Goal: Task Accomplishment & Management: Manage account settings

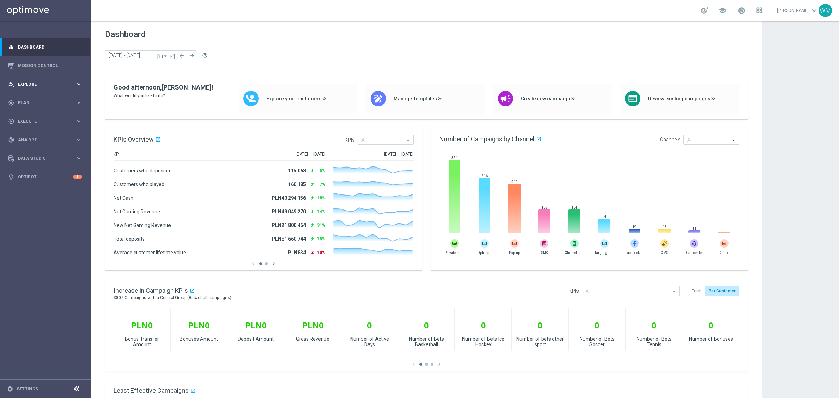
click at [35, 82] on span "Explore" at bounding box center [47, 84] width 58 height 4
click at [42, 98] on link "Customer Explorer" at bounding box center [45, 99] width 55 height 6
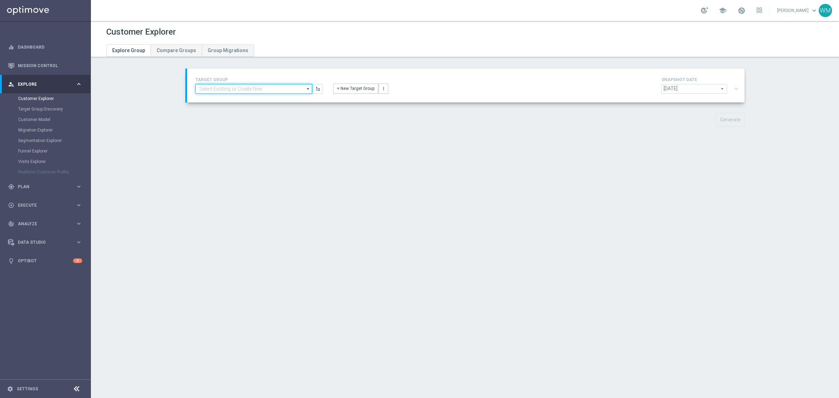
click at [214, 93] on input at bounding box center [253, 89] width 117 height 10
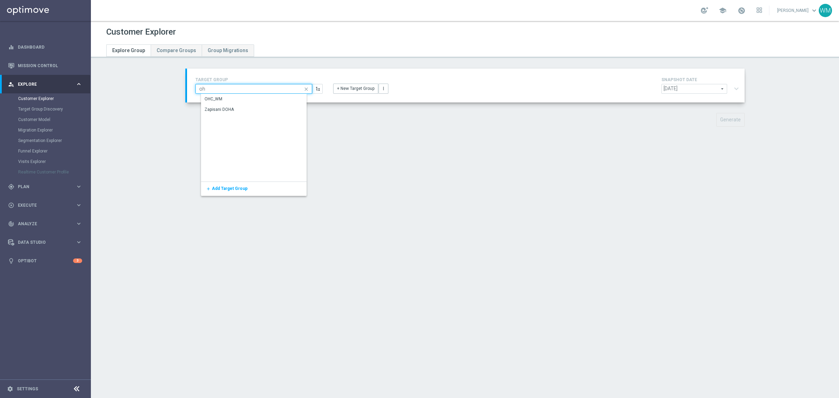
type input "ohc"
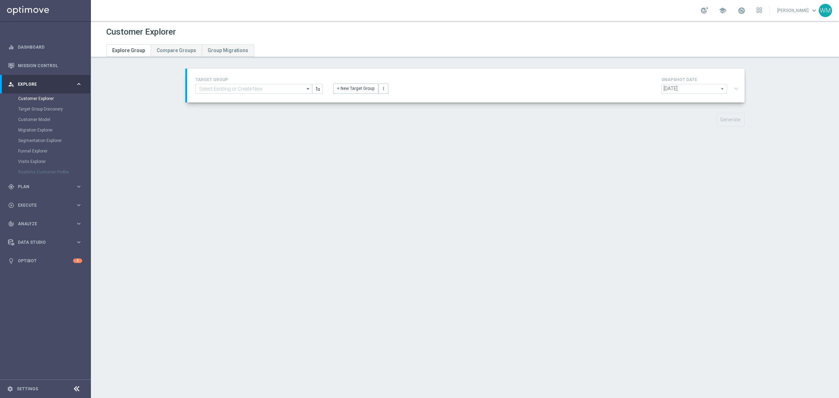
click at [732, 93] on div "2025-08-17 2025-08-17 arrow_drop_down search expand_more" at bounding box center [701, 90] width 80 height 12
click at [295, 90] on input at bounding box center [253, 89] width 117 height 10
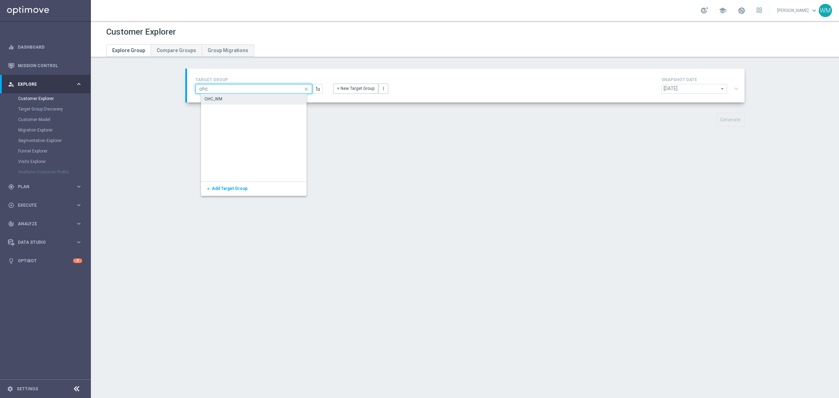
type input "ohc"
click at [293, 100] on div "OHC_WM" at bounding box center [259, 99] width 117 height 10
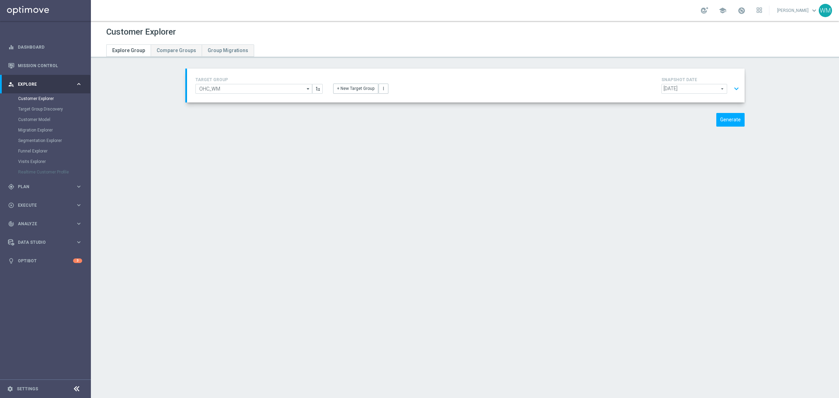
click at [731, 88] on button "expand_more" at bounding box center [736, 88] width 10 height 13
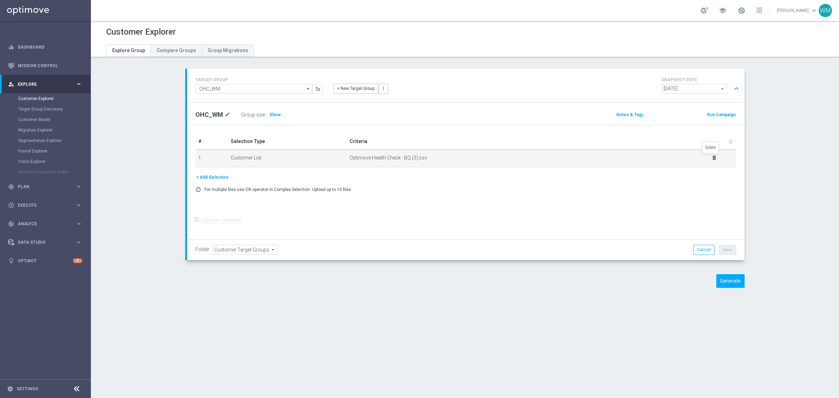
click at [711, 155] on icon "delete_forever" at bounding box center [714, 158] width 6 height 6
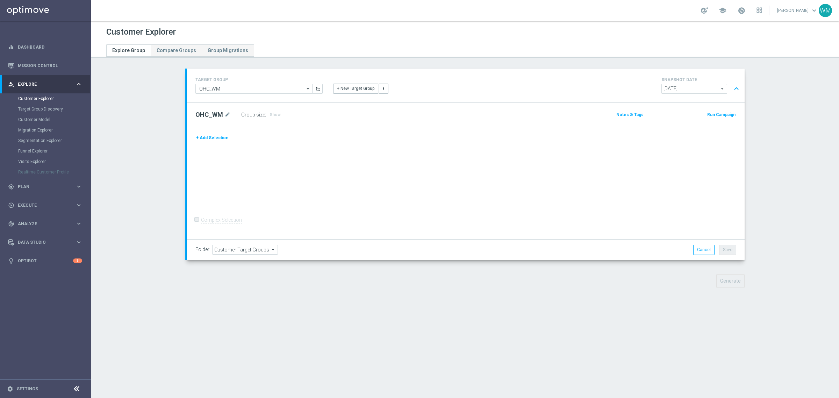
click at [205, 137] on button "+ Add Selection" at bounding box center [212, 138] width 34 height 8
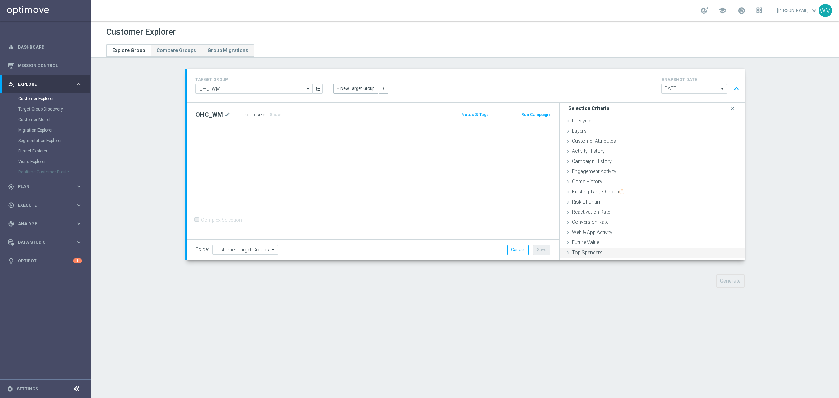
scroll to position [29, 0]
click at [584, 251] on span "Customer List" at bounding box center [587, 254] width 31 height 6
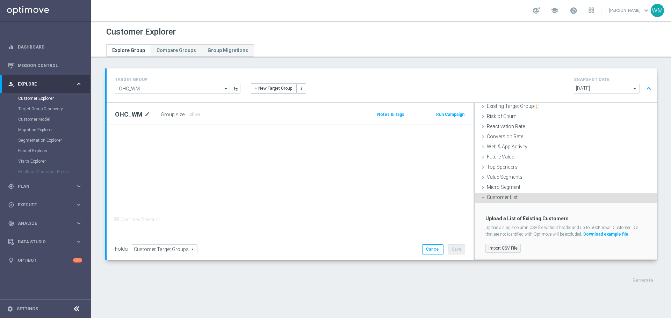
scroll to position [85, 0]
click at [493, 248] on label "Import CSV File" at bounding box center [503, 249] width 35 height 9
click at [0, 0] on input "Import CSV File" at bounding box center [0, 0] width 0 height 0
click at [285, 290] on div "TARGET GROUP OHC_WM OHC_WM arrow_drop_down Show Selected 0 of NaN - Campaign 1" at bounding box center [381, 184] width 580 height 230
drag, startPoint x: 158, startPoint y: 113, endPoint x: 282, endPoint y: 116, distance: 124.1
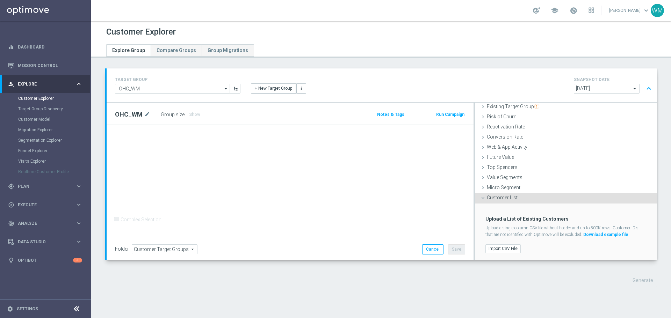
click at [282, 116] on div "OHC_WM mode_edit Group size : Show" at bounding box center [230, 115] width 241 height 10
click at [514, 248] on label "Import CSV File" at bounding box center [503, 249] width 35 height 9
click at [0, 0] on input "Import CSV File" at bounding box center [0, 0] width 0 height 0
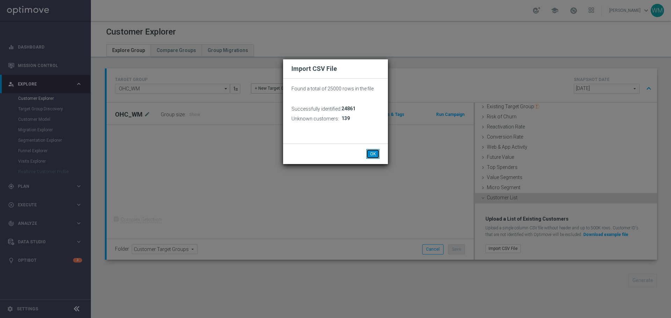
click at [375, 156] on button "OK" at bounding box center [372, 154] width 13 height 10
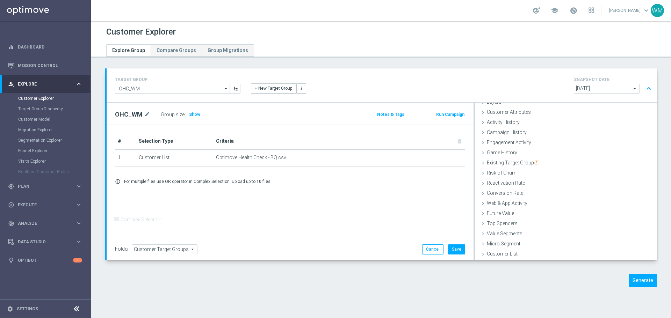
scroll to position [29, 0]
click at [640, 275] on button "Generate" at bounding box center [643, 281] width 28 height 14
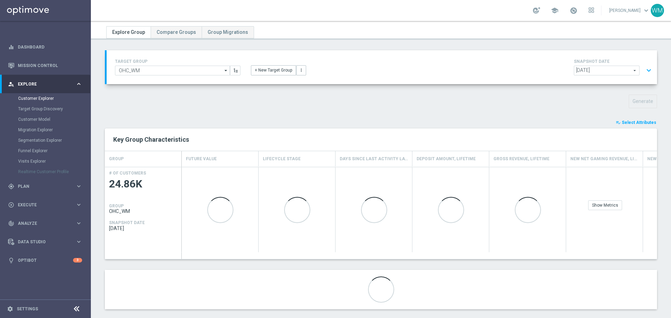
scroll to position [27, 0]
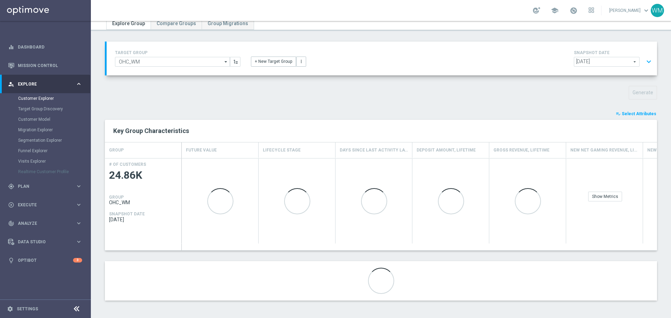
click at [635, 117] on button "playlist_add_check Select Attributes" at bounding box center [636, 114] width 42 height 8
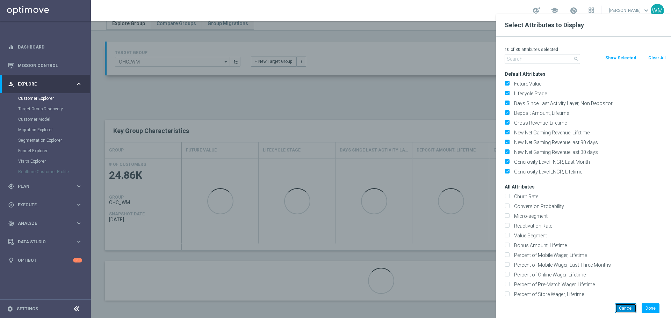
click at [620, 312] on button "Cancel" at bounding box center [625, 309] width 21 height 10
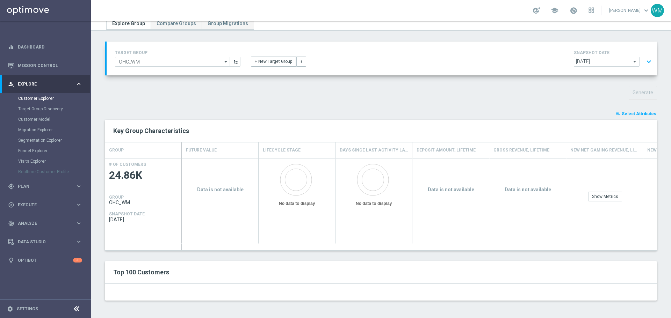
click at [628, 115] on span "Select Attributes" at bounding box center [639, 114] width 35 height 5
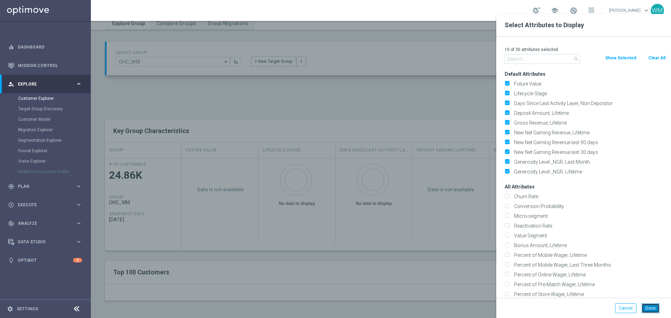
click at [647, 308] on button "Done" at bounding box center [651, 309] width 18 height 10
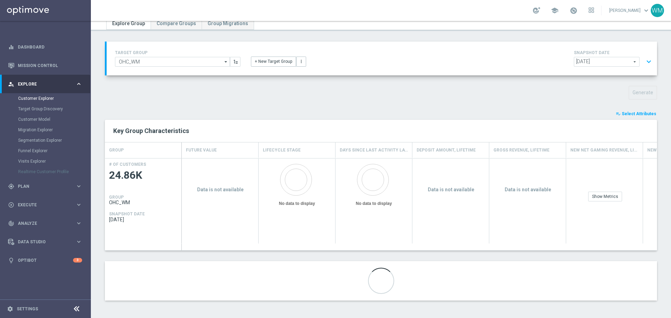
click at [644, 66] on button "expand_more" at bounding box center [649, 61] width 10 height 13
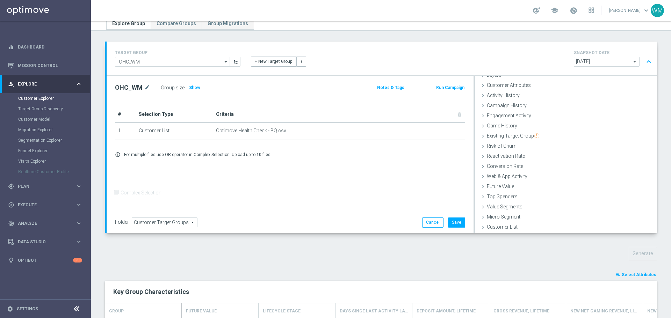
click at [644, 66] on button "expand_less" at bounding box center [649, 61] width 10 height 13
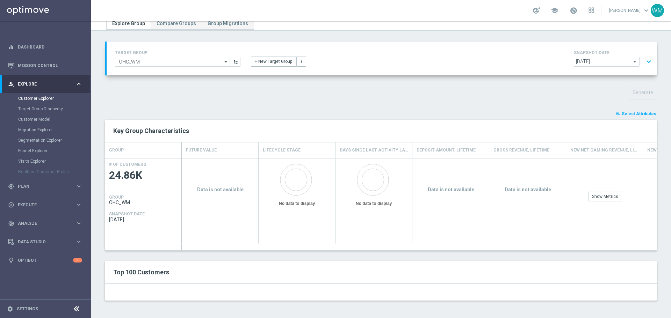
click at [644, 61] on button "expand_more" at bounding box center [649, 61] width 10 height 13
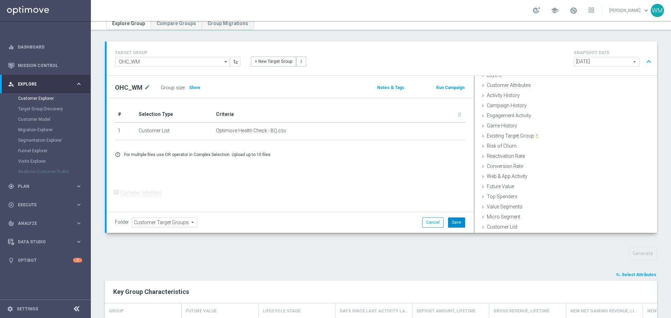
click at [452, 225] on button "Save" at bounding box center [456, 223] width 17 height 10
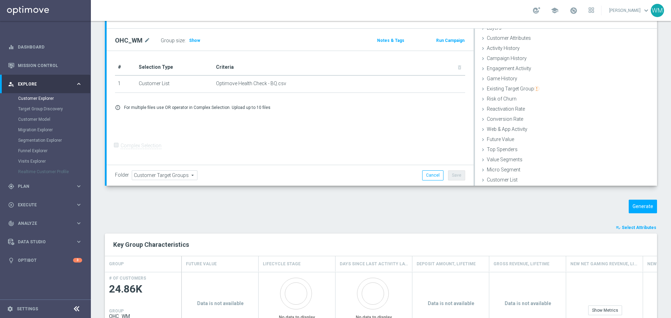
scroll to position [188, 0]
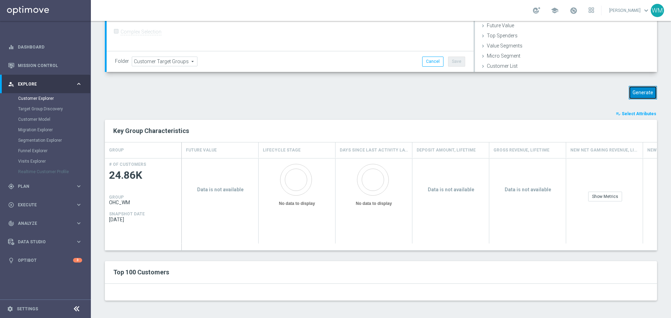
click at [636, 95] on button "Generate" at bounding box center [643, 93] width 28 height 14
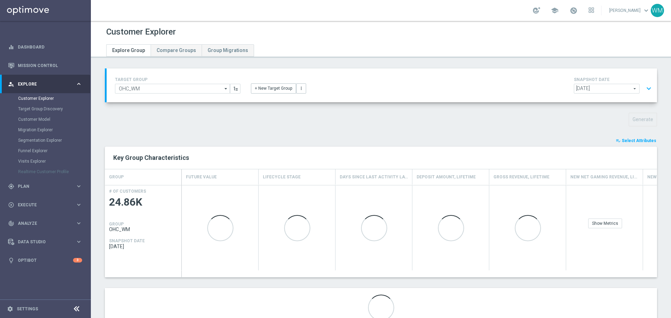
scroll to position [27, 0]
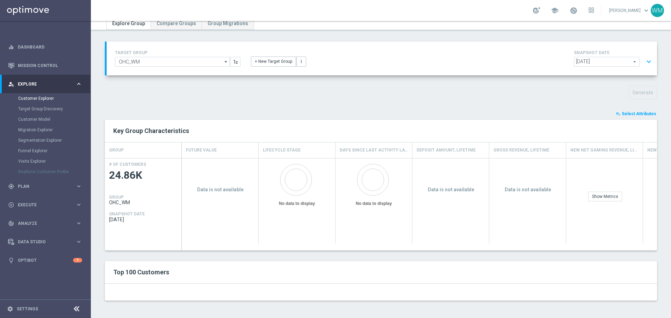
click at [631, 114] on span "Select Attributes" at bounding box center [639, 114] width 35 height 5
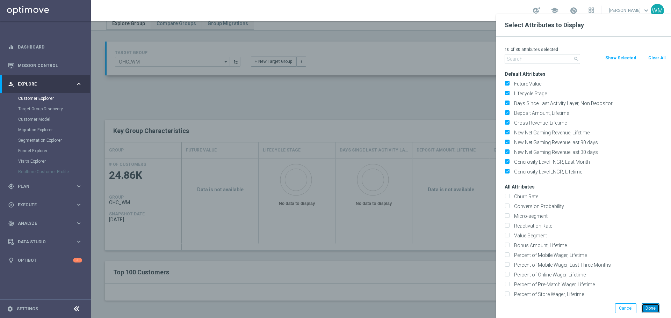
click at [655, 305] on button "Done" at bounding box center [651, 309] width 18 height 10
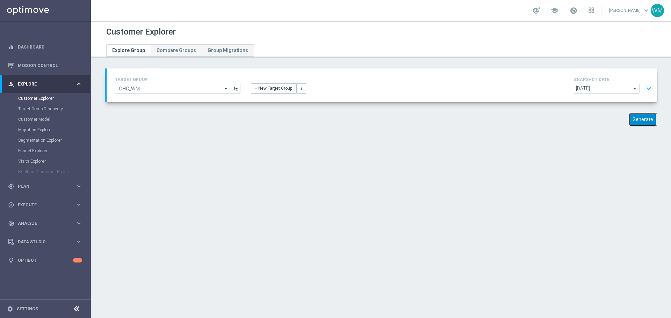
click at [640, 117] on button "Generate" at bounding box center [643, 120] width 28 height 14
click at [644, 87] on button "expand_more" at bounding box center [649, 88] width 10 height 13
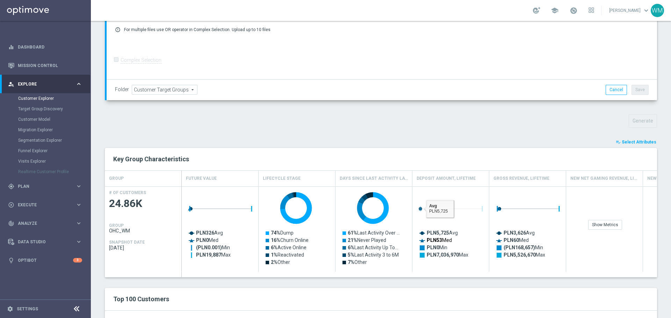
scroll to position [187, 0]
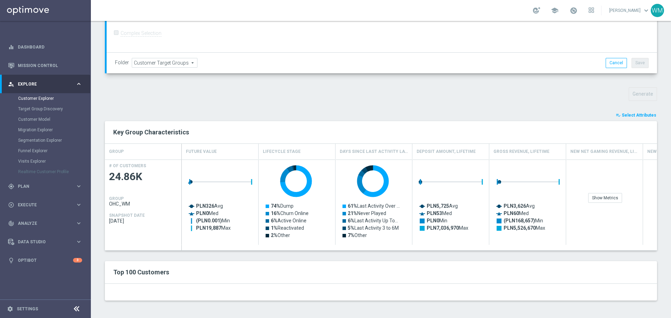
click at [625, 116] on span "Select Attributes" at bounding box center [639, 115] width 35 height 5
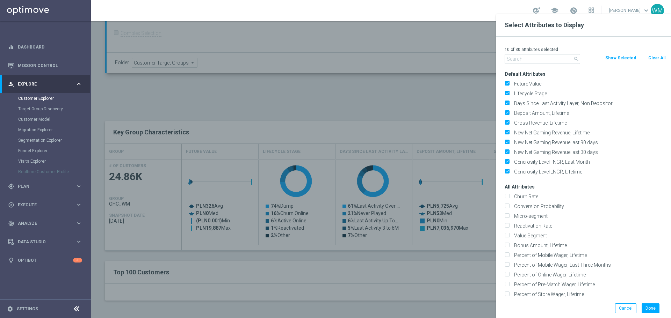
click at [648, 302] on div "Done Cancel" at bounding box center [583, 308] width 175 height 21
click at [649, 303] on div "Done Cancel" at bounding box center [583, 308] width 175 height 21
click at [653, 311] on button "Done" at bounding box center [651, 309] width 18 height 10
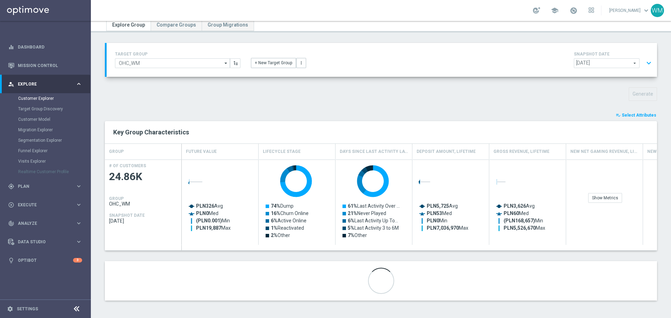
scroll to position [26, 0]
click at [422, 273] on div at bounding box center [381, 281] width 552 height 40
drag, startPoint x: 386, startPoint y: 278, endPoint x: 382, endPoint y: 274, distance: 5.2
click at [386, 268] on div at bounding box center [381, 268] width 26 height 0
click at [254, 83] on div "TARGET GROUP OHC_WM OHC_WM arrow_drop_down Show Selected 0 of NaN - Campaign 1" at bounding box center [381, 177] width 580 height 268
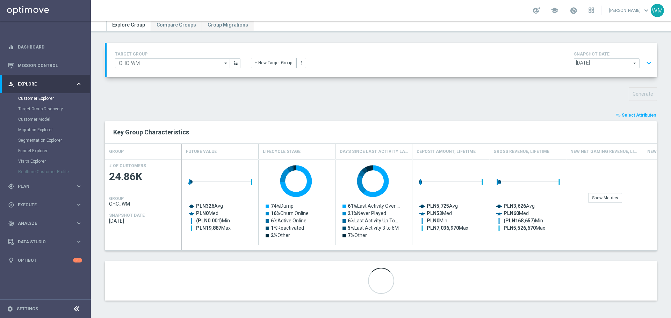
scroll to position [0, 0]
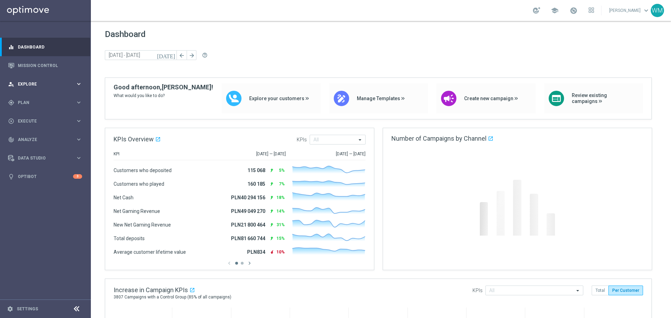
click at [38, 84] on span "Explore" at bounding box center [47, 84] width 58 height 4
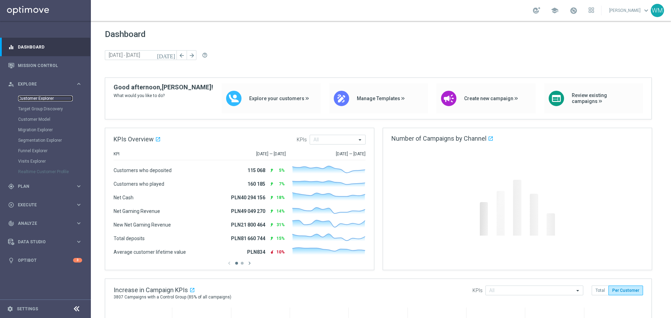
click at [41, 98] on link "Customer Explorer" at bounding box center [45, 99] width 55 height 6
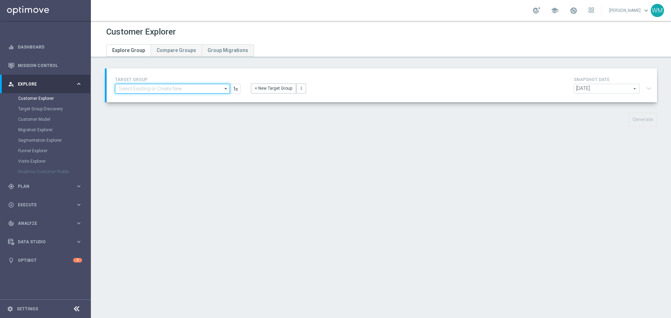
click at [197, 89] on input at bounding box center [172, 89] width 115 height 10
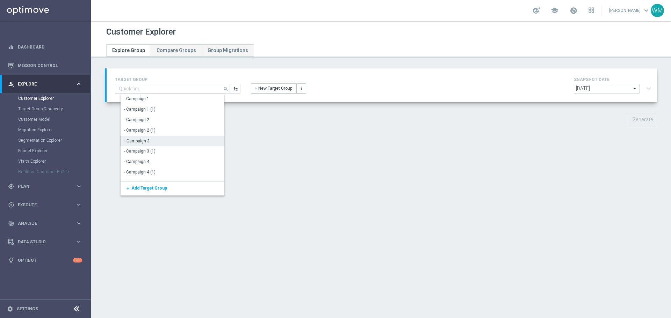
click at [186, 136] on div "- Campaign 3" at bounding box center [175, 141] width 108 height 10
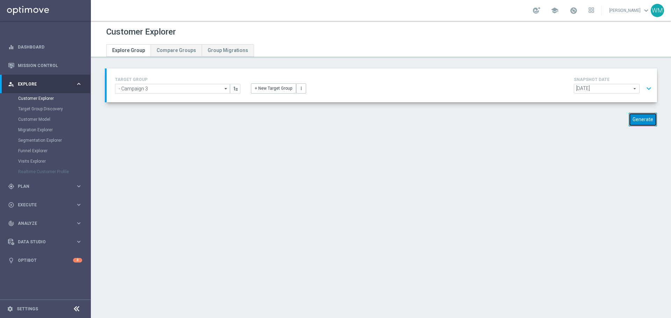
click at [640, 119] on button "Generate" at bounding box center [643, 120] width 28 height 14
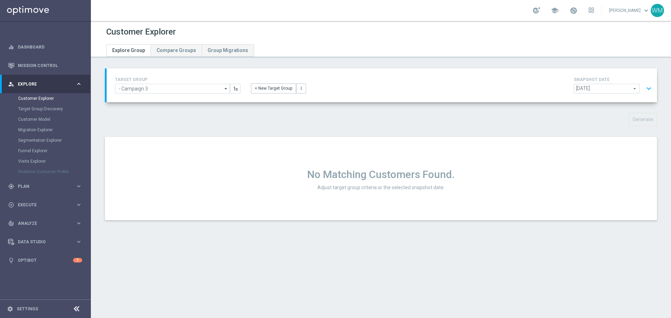
click at [182, 82] on div "TARGET GROUP - Campaign 3 - Campaign 3 arrow_drop_down Show Selected 0 of NaN -…" at bounding box center [178, 85] width 136 height 18
click at [188, 88] on input "- Campaign 3" at bounding box center [172, 89] width 115 height 10
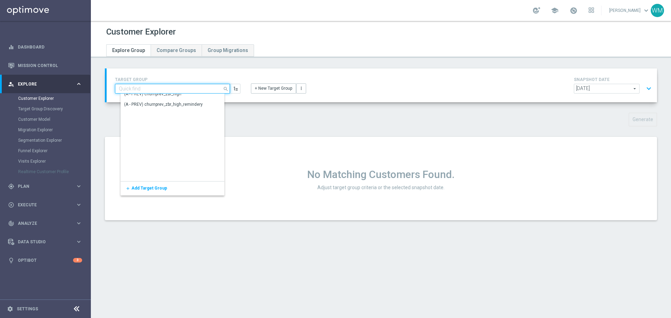
scroll to position [734, 0]
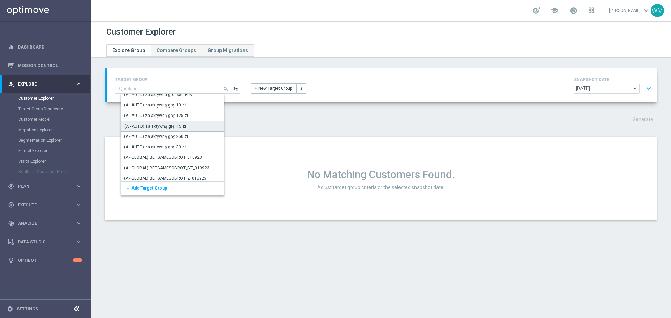
click at [168, 122] on div "(A - AUTO) za aktywną grę: 15 zł" at bounding box center [175, 126] width 108 height 10
type input "(A - AUTO) za aktywną grę: 15 zł"
type input "Dni aktywności 6"
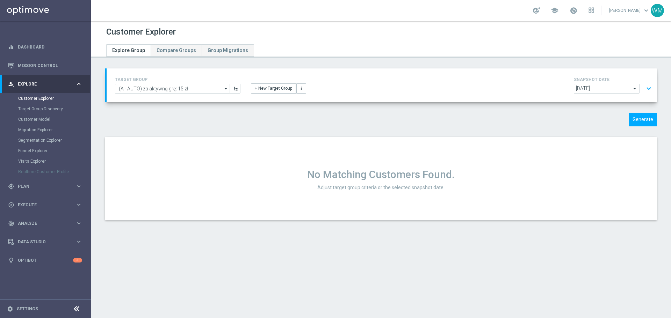
drag, startPoint x: 628, startPoint y: 130, endPoint x: 632, endPoint y: 128, distance: 4.7
click at [632, 128] on div "TARGET GROUP (A - AUTO) za aktywną grę: 15 zł (A - AUTO) za aktywną grę: 15 zł …" at bounding box center [381, 150] width 580 height 163
click at [633, 126] on button "Generate" at bounding box center [643, 120] width 28 height 14
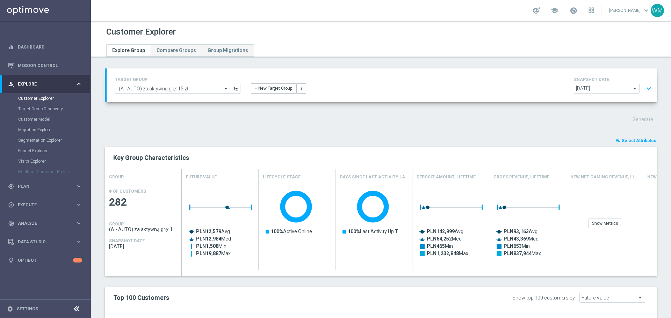
click at [632, 145] on div "playlist_add_check Select Attributes Key Group Characteristics GROUP Future Val…" at bounding box center [381, 308] width 552 height 343
click at [632, 141] on span "Select Attributes" at bounding box center [639, 140] width 35 height 5
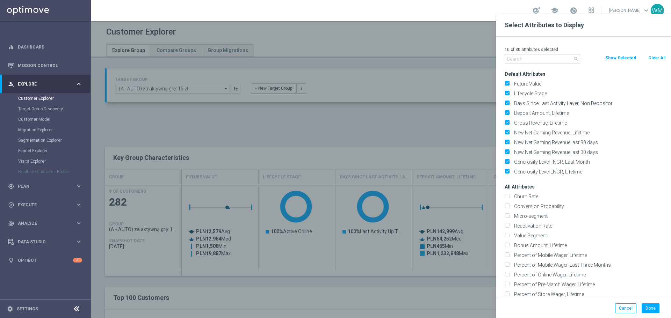
click at [652, 59] on button "Clear All" at bounding box center [657, 58] width 19 height 8
checkbox input "false"
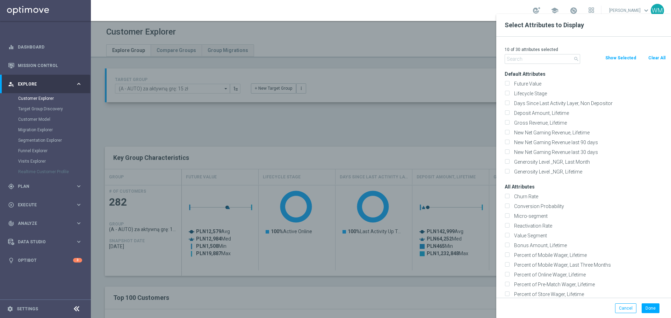
checkbox input "false"
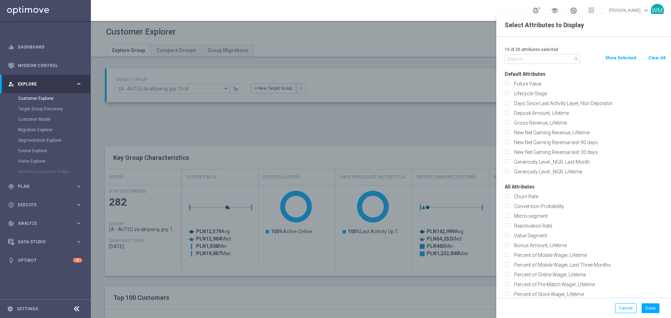
checkbox input "false"
click at [559, 61] on input "text" at bounding box center [543, 59] width 76 height 10
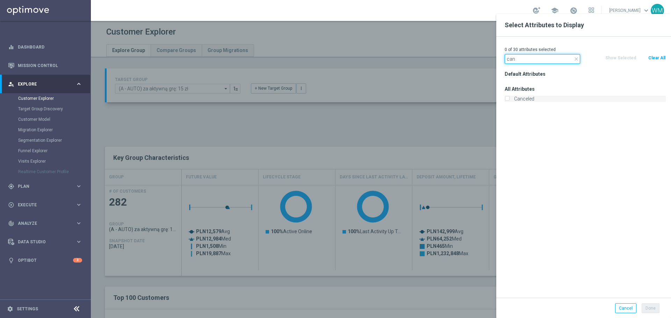
type input "can"
click at [535, 102] on label "Canceled" at bounding box center [589, 99] width 154 height 6
click at [509, 102] on input "Canceled" at bounding box center [507, 100] width 5 height 5
checkbox input "true"
click at [515, 61] on input "can" at bounding box center [543, 59] width 76 height 10
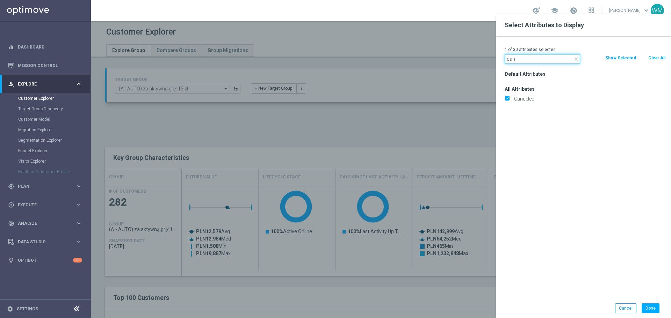
click at [515, 61] on input "can" at bounding box center [543, 59] width 76 height 10
type input "agree"
click at [523, 97] on label "Push Agree" at bounding box center [589, 99] width 154 height 6
click at [509, 98] on input "Push Agree" at bounding box center [507, 100] width 5 height 5
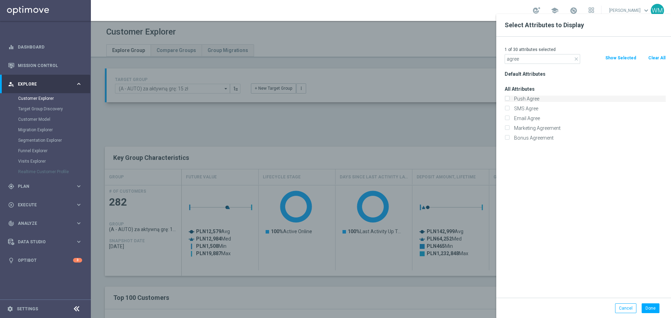
checkbox input "true"
click at [523, 107] on label "SMS Agree" at bounding box center [589, 109] width 154 height 6
click at [509, 107] on input "SMS Agree" at bounding box center [507, 109] width 5 height 5
checkbox input "true"
click at [525, 118] on label "Email Agree" at bounding box center [589, 118] width 154 height 6
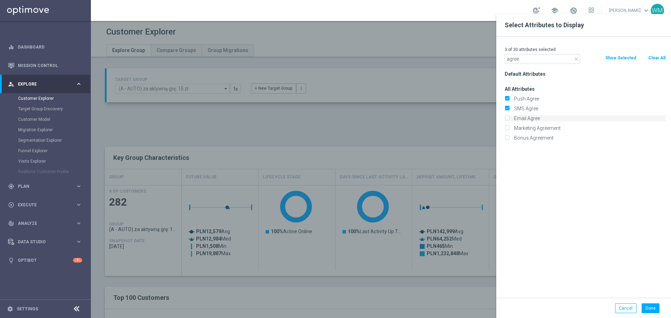
click at [509, 118] on input "Email Agree" at bounding box center [507, 119] width 5 height 5
checkbox input "true"
click at [528, 128] on label "Marketing Agreement" at bounding box center [589, 128] width 154 height 6
click at [509, 128] on input "Marketing Agreement" at bounding box center [507, 129] width 5 height 5
checkbox input "true"
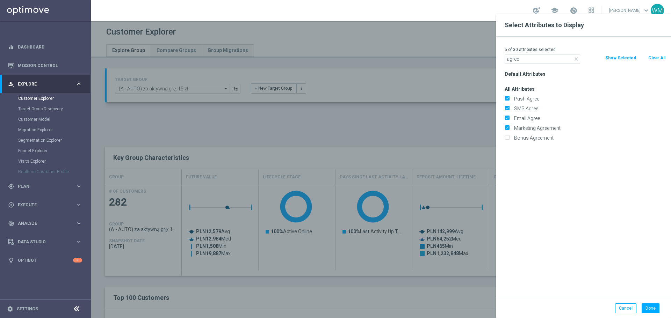
click at [519, 52] on p "5 of 30 attributes selected" at bounding box center [585, 50] width 161 height 6
click at [521, 58] on input "agree" at bounding box center [543, 59] width 76 height 10
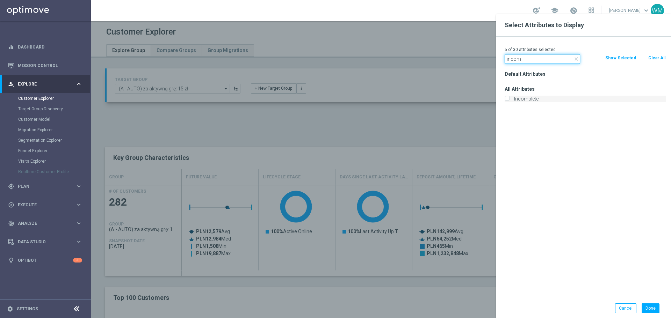
type input "incom"
click at [526, 97] on label "Incomplete" at bounding box center [589, 99] width 154 height 6
click at [509, 98] on input "Incomplete" at bounding box center [507, 100] width 5 height 5
checkbox input "true"
click at [526, 59] on input "incom" at bounding box center [543, 59] width 76 height 10
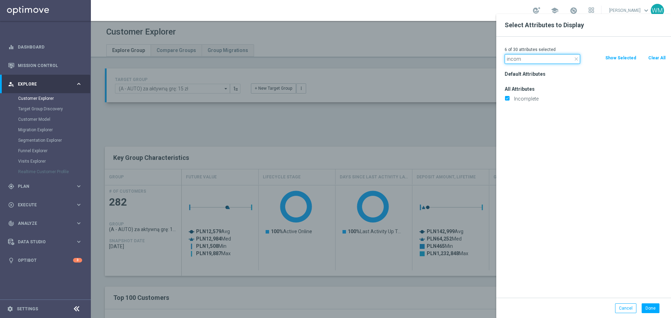
click at [526, 59] on input "incom" at bounding box center [543, 59] width 76 height 10
type input "selfe"
click at [530, 107] on label "Selfexcluded Client" at bounding box center [589, 109] width 154 height 6
click at [509, 107] on input "Selfexcluded Client" at bounding box center [507, 109] width 5 height 5
checkbox input "true"
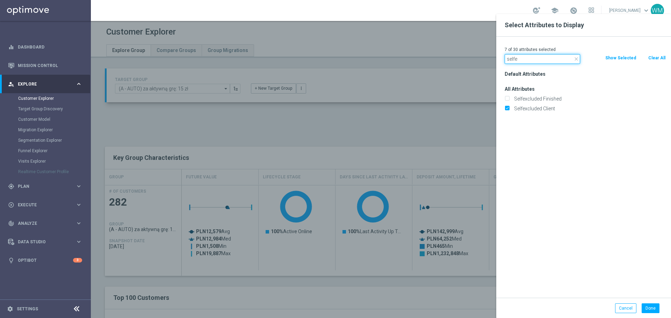
click at [518, 58] on input "selfe" at bounding box center [543, 59] width 76 height 10
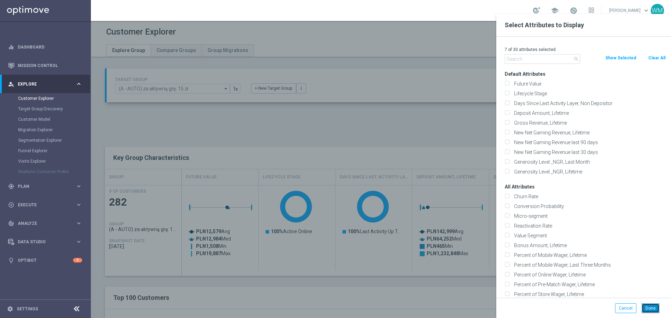
click at [649, 308] on button "Done" at bounding box center [651, 309] width 18 height 10
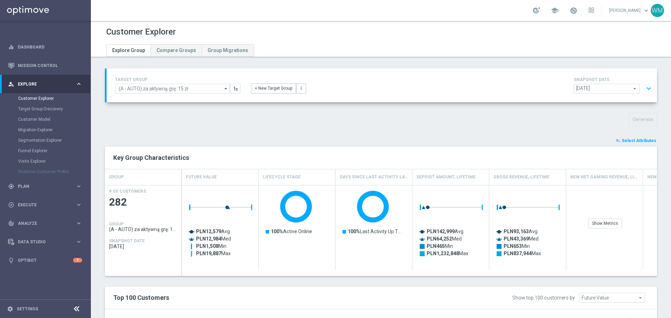
type input "Search"
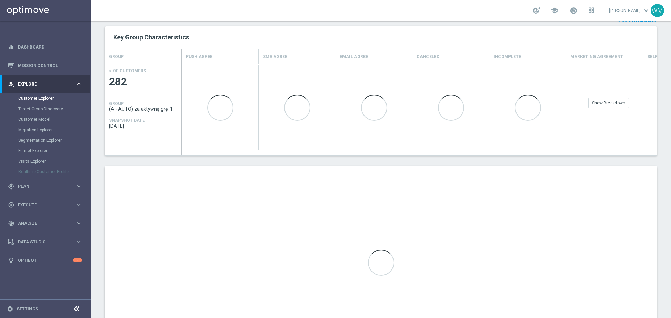
scroll to position [179, 0]
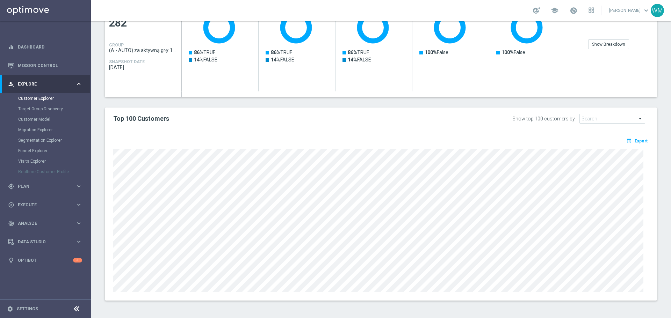
click at [449, 107] on div "playlist_add_check Select Attributes Key Group Characteristics GROUP Push Agree…" at bounding box center [381, 129] width 552 height 343
drag, startPoint x: 500, startPoint y: 119, endPoint x: 572, endPoint y: 119, distance: 72.4
click at [572, 119] on div "Show top 100 customers by Future Value Search arrow_drop_down search" at bounding box center [540, 118] width 228 height 11
click at [572, 119] on div "Show top 100 customers by Future Value Search arrow_drop_down search" at bounding box center [580, 119] width 136 height 10
drag, startPoint x: 572, startPoint y: 119, endPoint x: 492, endPoint y: 121, distance: 80.4
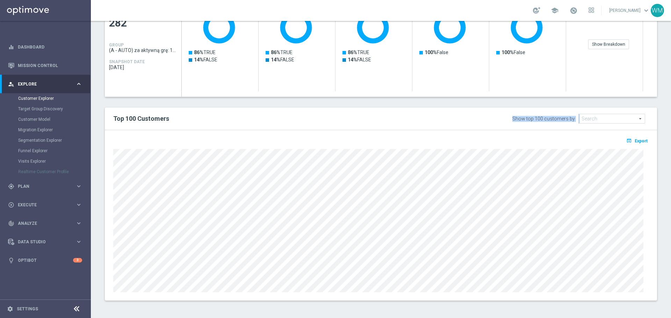
click at [492, 121] on div "Show top 100 customers by Future Value Search arrow_drop_down search" at bounding box center [540, 118] width 228 height 11
drag, startPoint x: 492, startPoint y: 121, endPoint x: 574, endPoint y: 119, distance: 82.5
click at [574, 119] on div "Show top 100 customers by Future Value Search arrow_drop_down search" at bounding box center [540, 118] width 228 height 11
click at [574, 119] on div "Show top 100 customers by Future Value Search arrow_drop_down search" at bounding box center [580, 119] width 136 height 10
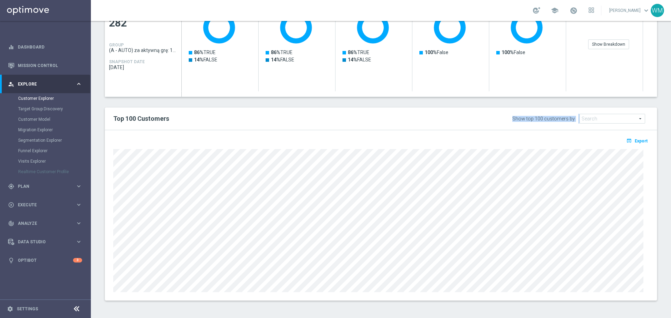
drag, startPoint x: 574, startPoint y: 119, endPoint x: 495, endPoint y: 118, distance: 79.7
click at [495, 118] on div "Show top 100 customers by Future Value Search arrow_drop_down search" at bounding box center [540, 118] width 228 height 11
drag, startPoint x: 556, startPoint y: 119, endPoint x: 575, endPoint y: 119, distance: 18.9
click at [575, 119] on div "Show top 100 customers by Future Value Search arrow_drop_down search" at bounding box center [540, 118] width 228 height 11
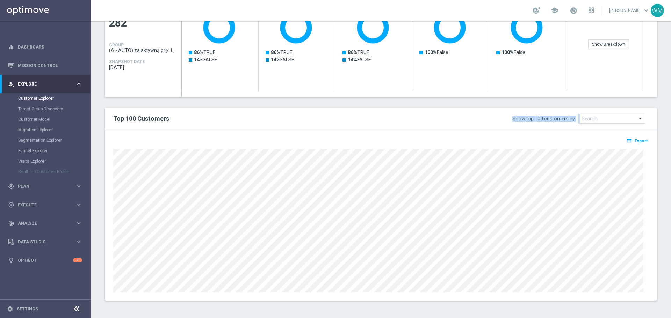
click at [575, 119] on div "Show top 100 customers by Future Value Search arrow_drop_down search" at bounding box center [580, 119] width 136 height 10
click at [551, 118] on div "Show top 100 customers by" at bounding box center [543, 119] width 63 height 6
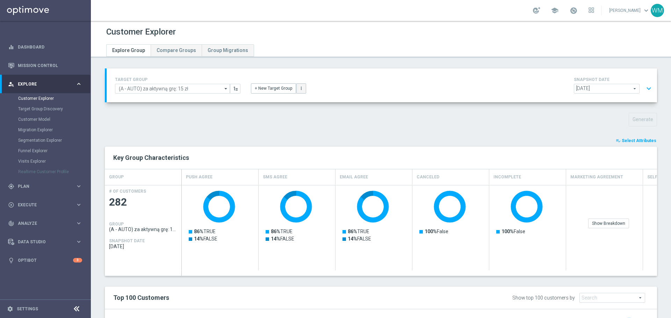
click at [296, 91] on button "more_vert" at bounding box center [301, 89] width 10 height 10
click at [282, 89] on button "+ New Target Group" at bounding box center [273, 89] width 45 height 10
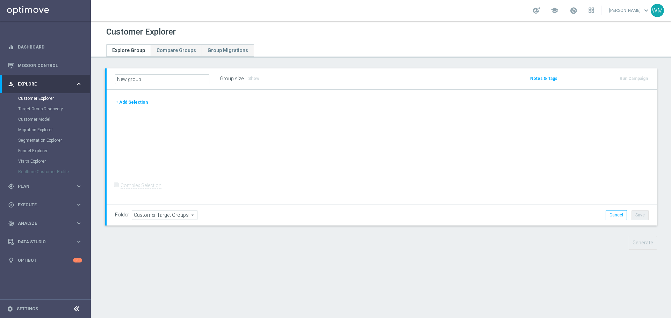
click at [146, 106] on div "+ Add Selection" at bounding box center [382, 103] width 544 height 8
click at [142, 103] on button "+ Add Selection" at bounding box center [132, 103] width 34 height 8
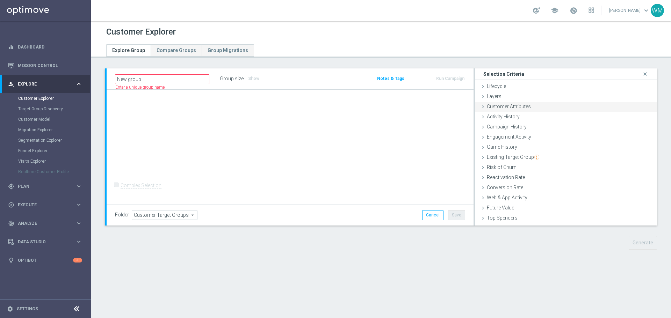
click at [530, 103] on div "Customer Attributes done" at bounding box center [566, 107] width 182 height 10
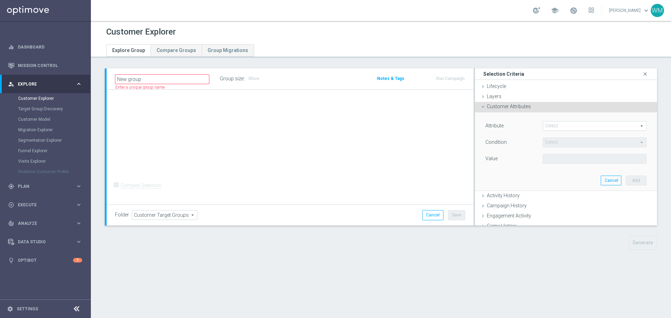
click at [543, 128] on span at bounding box center [594, 126] width 103 height 9
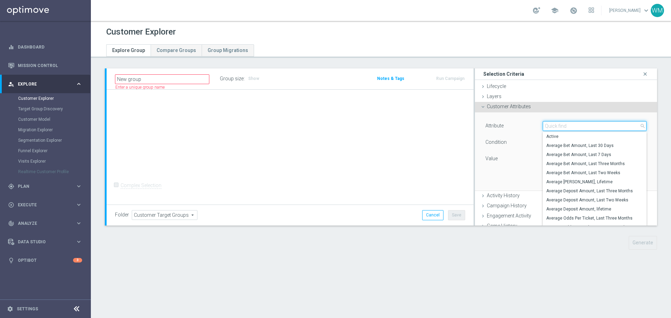
click at [543, 128] on input "search" at bounding box center [595, 126] width 104 height 10
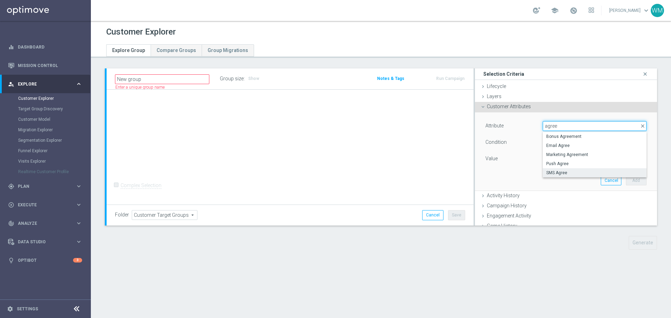
type input "agree"
click at [567, 171] on span "SMS Agree" at bounding box center [594, 173] width 97 height 6
type input "SMS Agree"
type input "Equals"
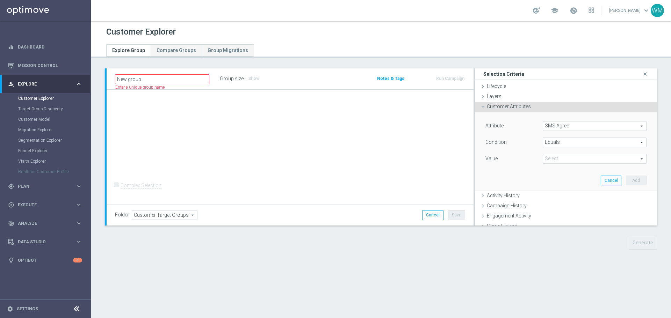
click at [551, 163] on span at bounding box center [594, 159] width 103 height 9
click at [550, 171] on span "FALSE" at bounding box center [594, 170] width 97 height 6
type input "FALSE"
click at [626, 183] on button "Add" at bounding box center [636, 181] width 21 height 10
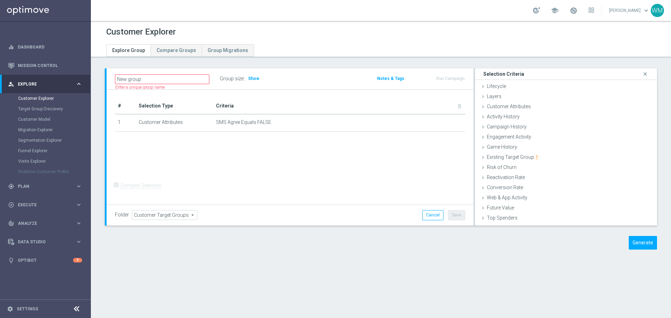
click at [252, 83] on div "Group size : Show" at bounding box center [255, 79] width 70 height 10
click at [252, 82] on h3 "Show" at bounding box center [253, 79] width 13 height 8
click at [252, 78] on span at bounding box center [249, 77] width 7 height 7
click at [634, 246] on button "Generate" at bounding box center [643, 243] width 28 height 14
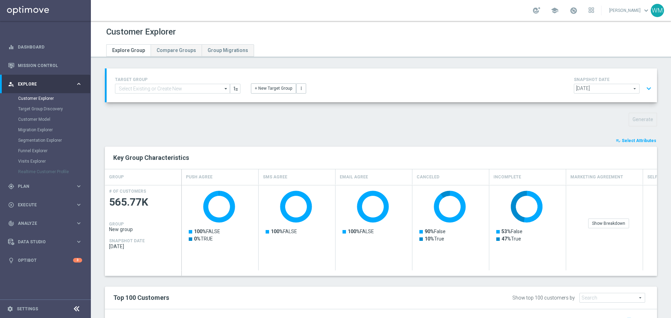
click at [651, 93] on div "TARGET GROUP arrow_drop_down Show Selected 0 of NaN - Campaign 1" at bounding box center [382, 86] width 551 height 34
click at [645, 88] on button "expand_more" at bounding box center [649, 88] width 10 height 13
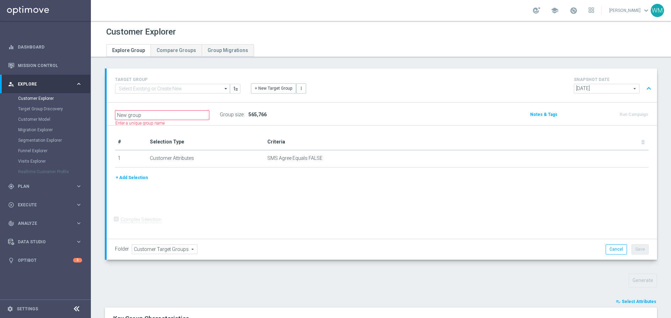
click at [138, 179] on button "+ Add Selection" at bounding box center [132, 178] width 34 height 8
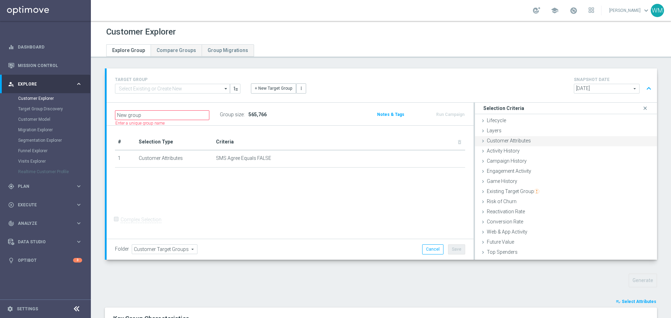
click at [505, 142] on span "Customer Attributes" at bounding box center [509, 141] width 44 height 6
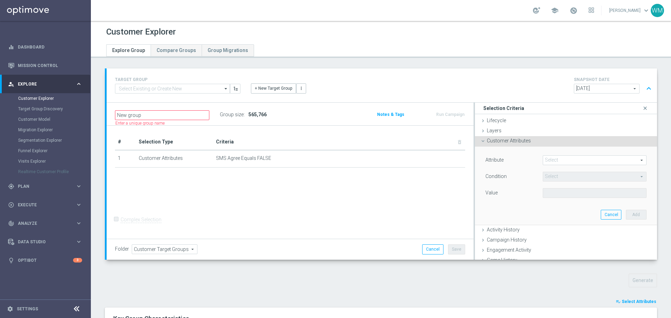
click at [557, 164] on span at bounding box center [594, 160] width 103 height 9
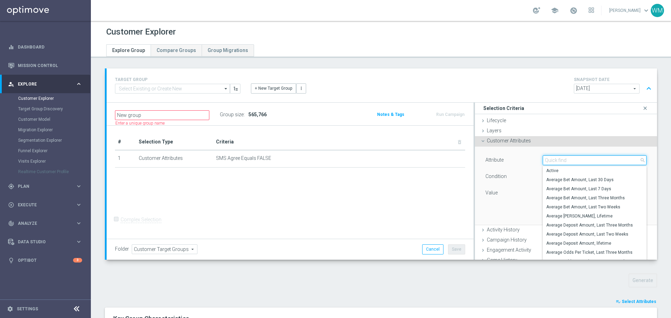
click at [553, 160] on input "search" at bounding box center [595, 161] width 104 height 10
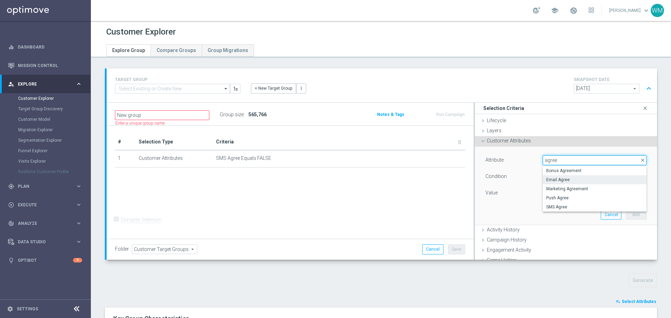
type input "agree"
click at [573, 179] on span "Email Agree" at bounding box center [594, 180] width 97 height 6
type input "Email Agree"
type input "Equals"
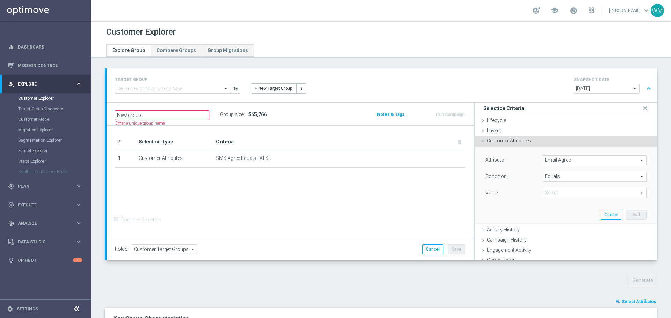
click at [567, 196] on span at bounding box center [594, 193] width 103 height 9
click at [567, 211] on span "TRUE" at bounding box center [594, 213] width 97 height 6
type input "TRUE"
click at [630, 216] on button "Add" at bounding box center [636, 215] width 21 height 10
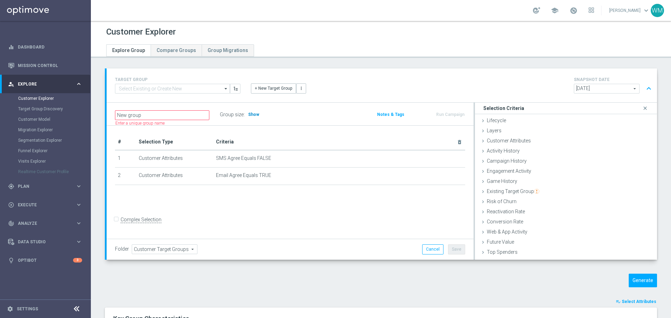
click at [255, 115] on span "Show" at bounding box center [253, 114] width 11 height 5
click at [506, 141] on span "Customer Attributes" at bounding box center [509, 141] width 44 height 6
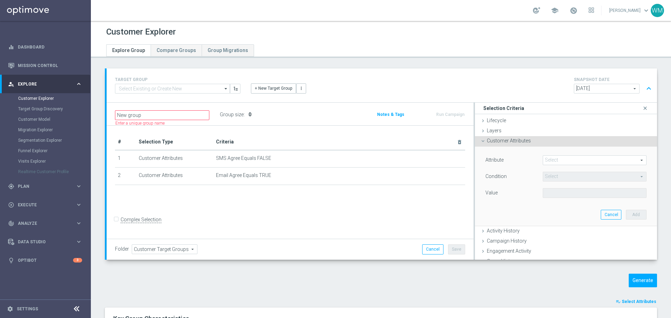
click at [562, 160] on span at bounding box center [594, 160] width 103 height 9
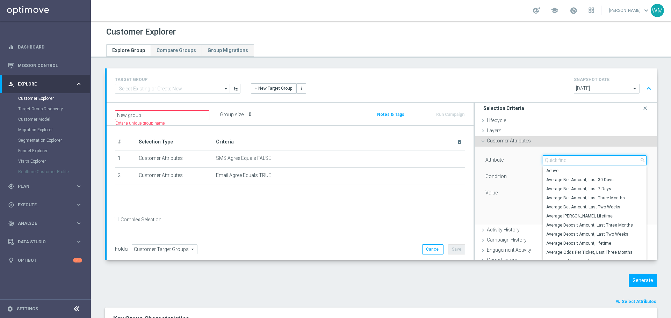
click at [562, 160] on input "search" at bounding box center [595, 161] width 104 height 10
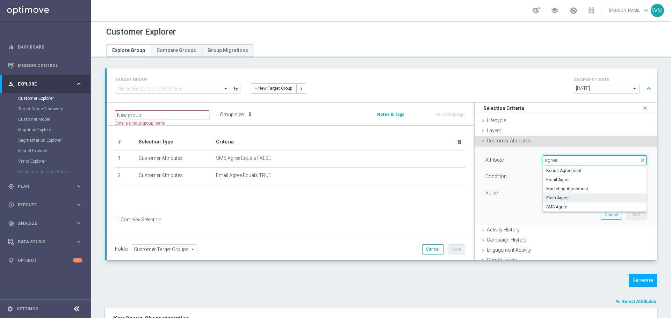
type input "agree"
click at [562, 199] on span "Push Agree" at bounding box center [594, 198] width 97 height 6
type input "Push Agree"
type input "Equals"
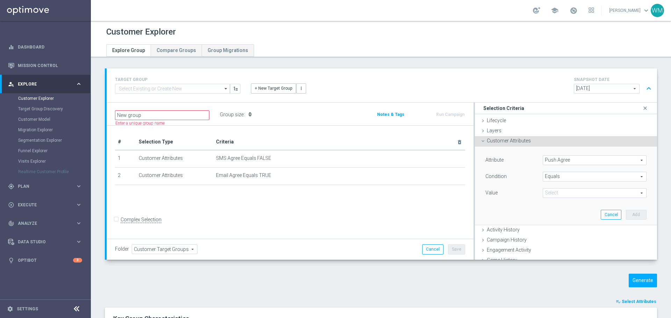
click at [557, 197] on span at bounding box center [594, 193] width 103 height 9
click at [553, 211] on span "TRUE" at bounding box center [594, 213] width 97 height 6
type input "TRUE"
click at [626, 212] on button "Add" at bounding box center [636, 215] width 21 height 10
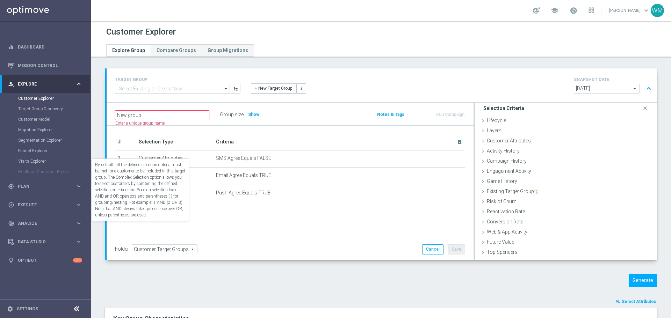
click at [148, 223] on label "Complex Selection" at bounding box center [141, 220] width 41 height 7
click at [120, 225] on input "Complex Selection" at bounding box center [117, 221] width 5 height 10
checkbox input "true"
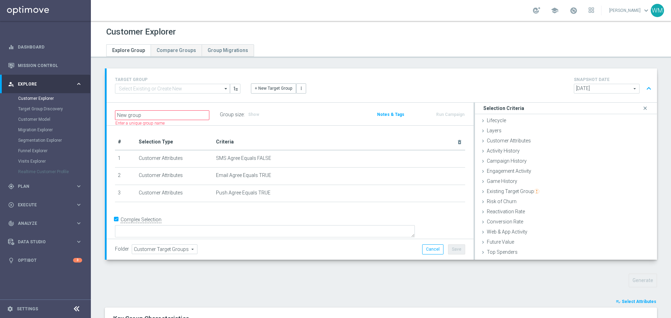
click at [164, 226] on form "Complex Selection Invalid Expression" at bounding box center [290, 229] width 350 height 31
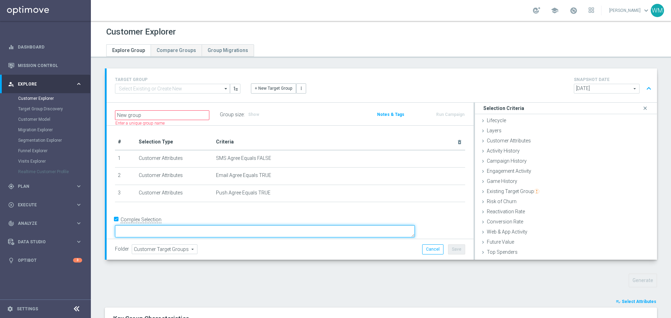
click at [196, 225] on textarea at bounding box center [265, 231] width 300 height 12
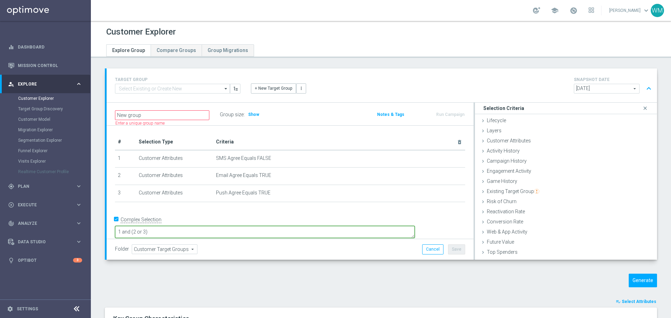
type textarea "1 and (2 or 3)"
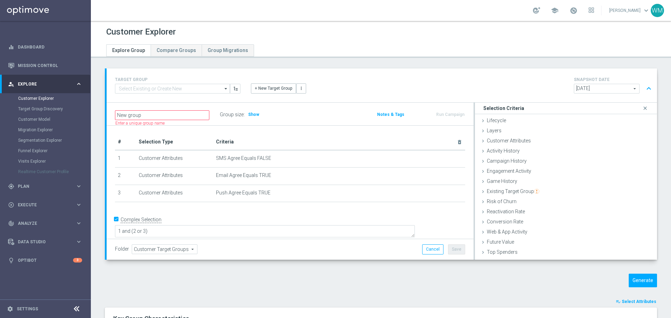
click at [340, 207] on div "# Selection Type Criteria delete_forever 1 Customer Attributes SMS Agree Equals…" at bounding box center [290, 171] width 361 height 75
click at [185, 116] on input "New group" at bounding box center [162, 115] width 94 height 10
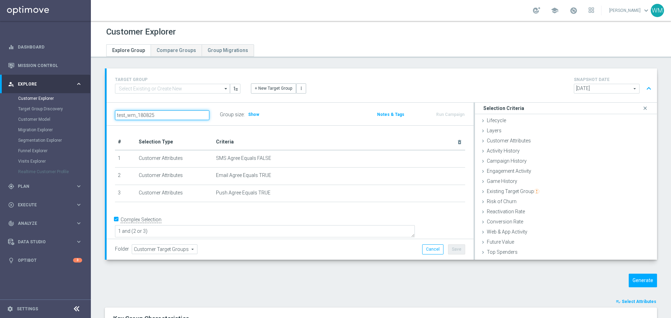
type input "test_wm_180825"
click at [214, 116] on span "Show" at bounding box center [216, 114] width 11 height 5
click at [457, 247] on button "Save" at bounding box center [456, 250] width 17 height 10
type input "test_wm_180825"
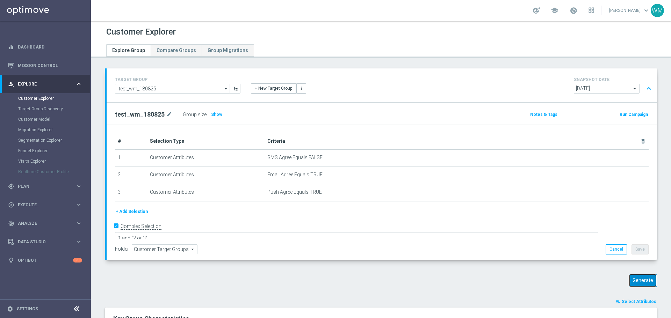
click at [640, 276] on button "Generate" at bounding box center [643, 281] width 28 height 14
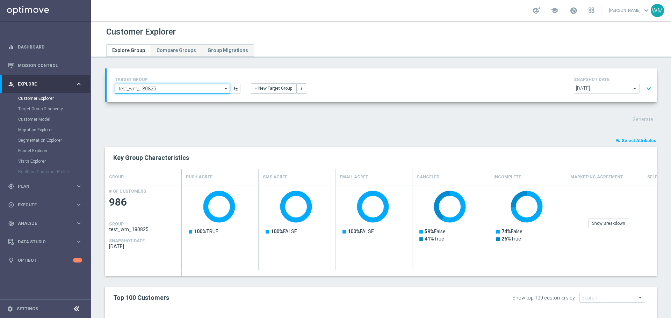
click at [195, 89] on input "test_wm_180825" at bounding box center [172, 89] width 115 height 10
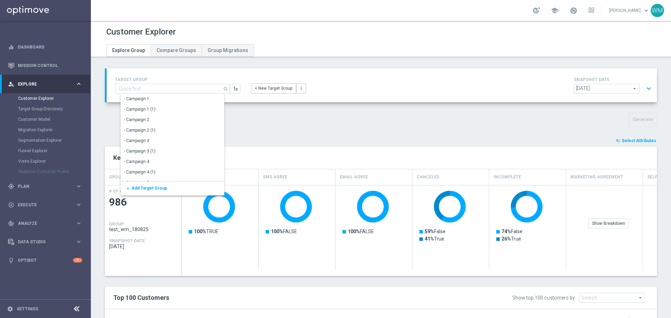
click at [643, 144] on button "playlist_add_check Select Attributes" at bounding box center [636, 141] width 42 height 8
type input "test_wm_180825"
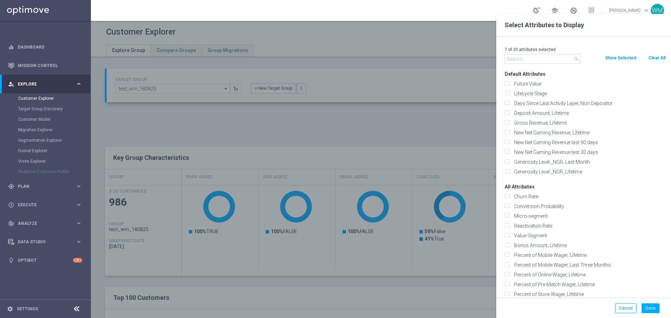
click at [652, 54] on div "7 of 30 attributes selected" at bounding box center [586, 49] width 172 height 9
click at [651, 60] on button "Clear All" at bounding box center [657, 58] width 19 height 8
checkbox input "false"
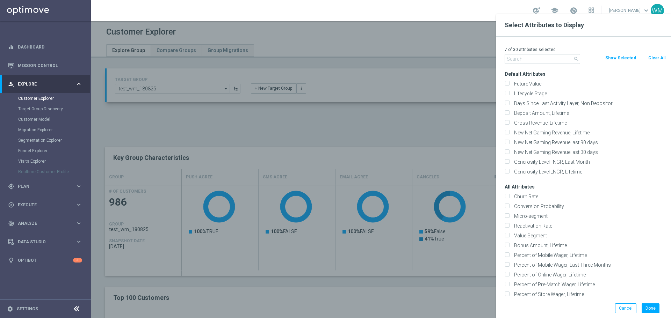
checkbox input "false"
click at [541, 64] on input "text" at bounding box center [543, 59] width 76 height 10
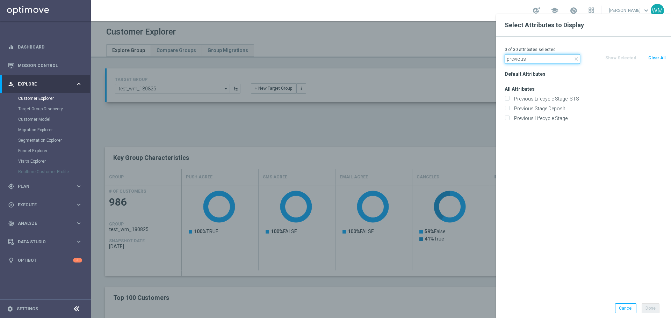
type input "previous"
click at [392, 129] on div at bounding box center [426, 173] width 671 height 318
click at [368, 120] on div at bounding box center [426, 173] width 671 height 318
click at [628, 312] on button "Cancel" at bounding box center [625, 309] width 21 height 10
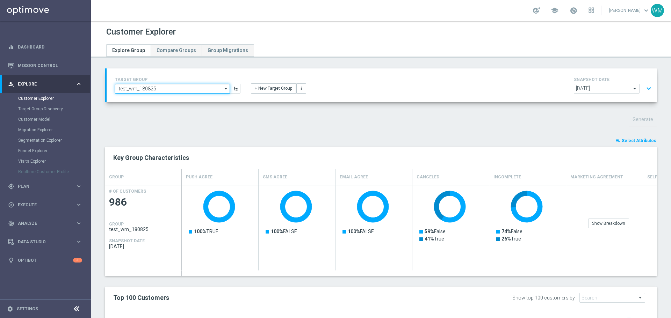
click at [155, 89] on input "test_wm_180825" at bounding box center [172, 89] width 115 height 10
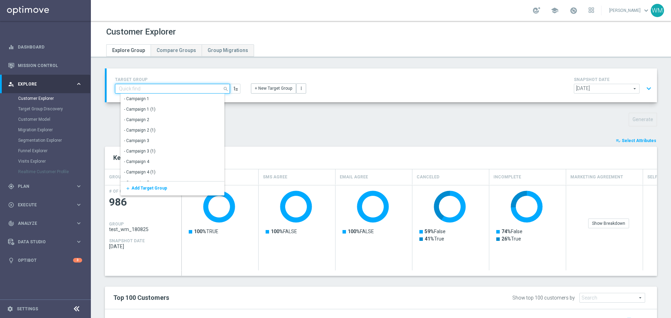
click at [155, 89] on input at bounding box center [172, 89] width 115 height 10
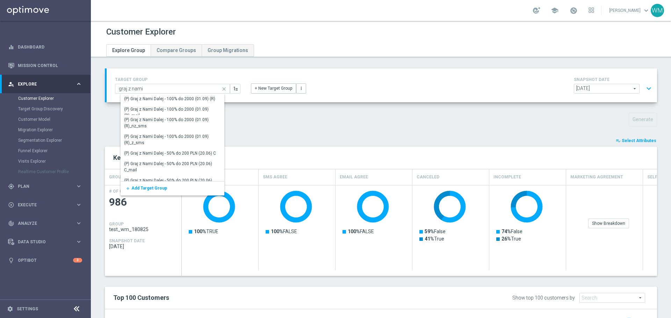
click at [240, 132] on div "TARGET GROUP graj z nami test_wm_180825 close Show Selected 0 of NaN" at bounding box center [381, 280] width 580 height 422
type input "test_wm_180825"
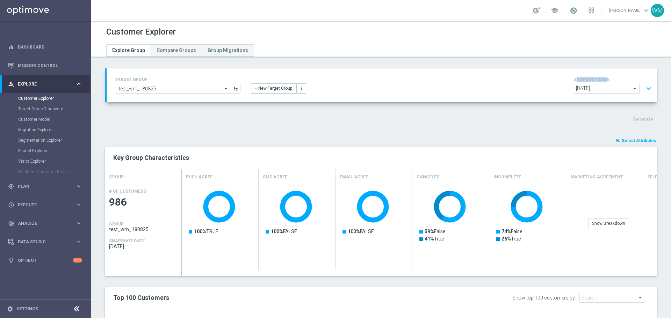
drag, startPoint x: 574, startPoint y: 80, endPoint x: 603, endPoint y: 76, distance: 28.9
click at [603, 76] on div "SNAPSHOT DATE 2025-08-17 2025-08-17 arrow_drop_down search expand_more" at bounding box center [614, 86] width 80 height 20
drag, startPoint x: 602, startPoint y: 78, endPoint x: 568, endPoint y: 79, distance: 33.9
click at [568, 79] on div "TARGET GROUP test_wm_180825 test_wm_180825 arrow_drop_down Show Selected 0 of N…" at bounding box center [382, 86] width 544 height 20
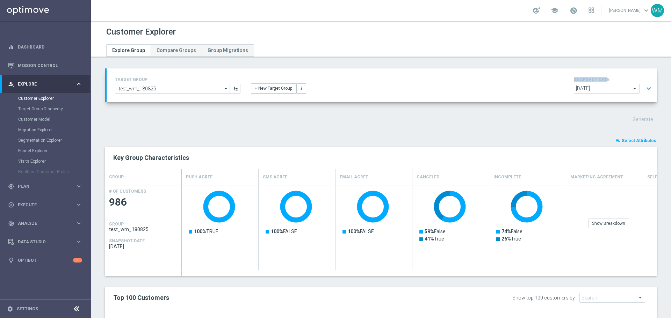
click at [568, 79] on div "TARGET GROUP test_wm_180825 test_wm_180825 arrow_drop_down Show Selected 0 of N…" at bounding box center [382, 86] width 544 height 20
click at [42, 238] on div "Data Studio keyboard_arrow_right" at bounding box center [45, 242] width 90 height 19
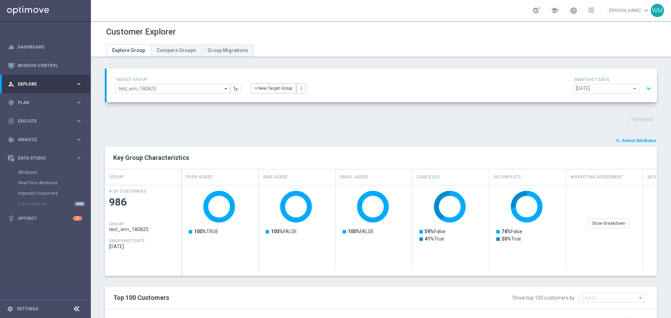
click at [34, 204] on div "Data Ingestion NEW" at bounding box center [54, 204] width 72 height 10
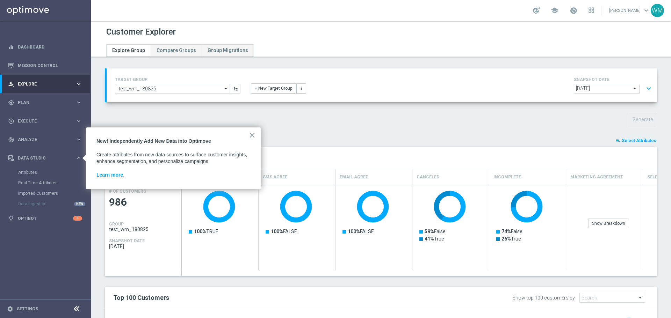
click at [34, 204] on div "Data Ingestion NEW" at bounding box center [54, 204] width 72 height 10
click at [115, 174] on link "Learn more" at bounding box center [109, 175] width 27 height 6
click at [34, 204] on div "Data Ingestion NEW" at bounding box center [54, 204] width 72 height 10
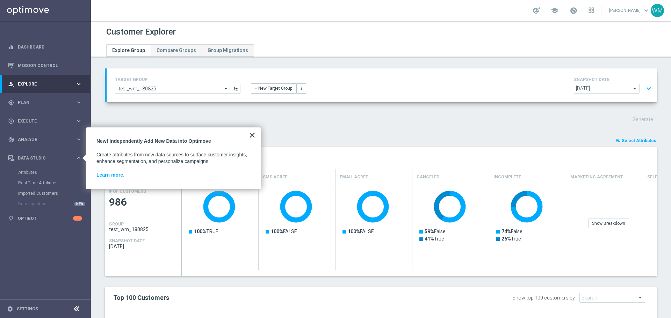
click at [255, 136] on button "×" at bounding box center [252, 135] width 7 height 11
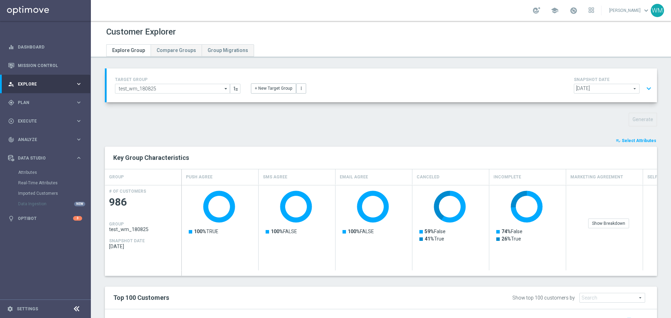
click at [266, 122] on div "Generate" at bounding box center [381, 120] width 563 height 14
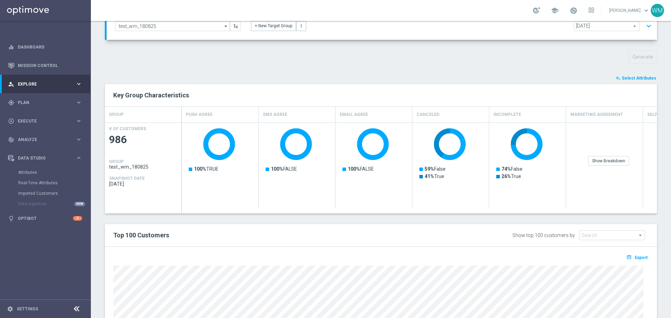
scroll to position [179, 0]
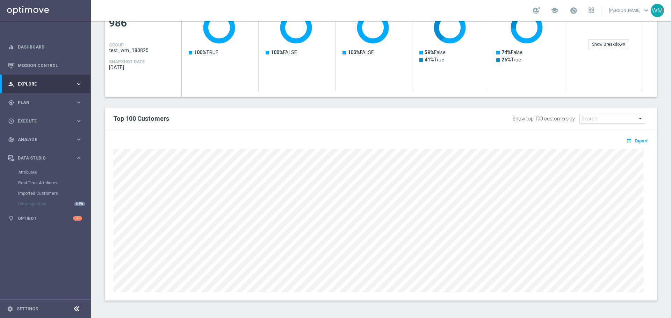
click at [400, 113] on div "Top 100 Customers Show top 100 customers by Future Value Search arrow_drop_down…" at bounding box center [381, 119] width 552 height 23
click at [449, 119] on div "Show top 100 customers by Future Value Search arrow_drop_down search" at bounding box center [540, 118] width 228 height 11
drag, startPoint x: 518, startPoint y: 109, endPoint x: 568, endPoint y: 117, distance: 50.6
click at [568, 117] on div "Show top 100 customers by Future Value Search arrow_drop_down search" at bounding box center [540, 118] width 228 height 11
click at [567, 116] on div "Show top 100 customers by" at bounding box center [543, 119] width 63 height 6
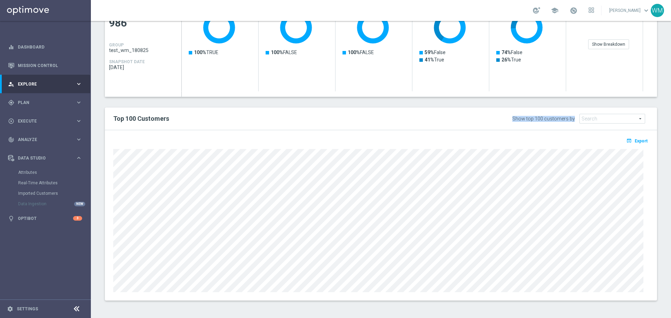
drag, startPoint x: 552, startPoint y: 121, endPoint x: 572, endPoint y: 120, distance: 19.6
click at [572, 120] on div "Show top 100 customers by Future Value Search arrow_drop_down search" at bounding box center [540, 118] width 228 height 11
click at [572, 120] on div "Show top 100 customers by" at bounding box center [543, 119] width 63 height 6
drag, startPoint x: 572, startPoint y: 120, endPoint x: 506, endPoint y: 125, distance: 65.6
click at [506, 125] on div "Top 100 Customers Show top 100 customers by Future Value Search arrow_drop_down…" at bounding box center [381, 119] width 552 height 23
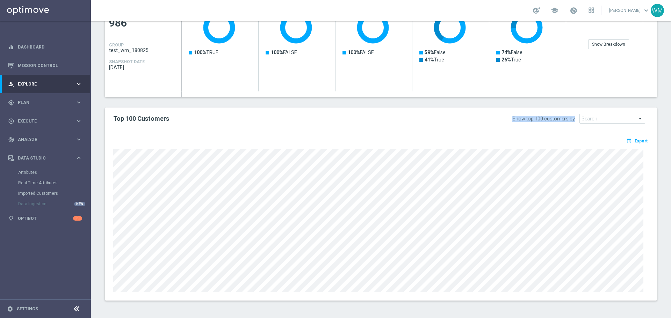
click at [506, 125] on div "Top 100 Customers Show top 100 customers by Future Value Search arrow_drop_down…" at bounding box center [381, 119] width 552 height 23
drag, startPoint x: 126, startPoint y: 120, endPoint x: 136, endPoint y: 116, distance: 10.1
click at [136, 116] on h2 "Top 100 Customers" at bounding box center [267, 119] width 308 height 8
drag, startPoint x: 504, startPoint y: 120, endPoint x: 573, endPoint y: 120, distance: 69.2
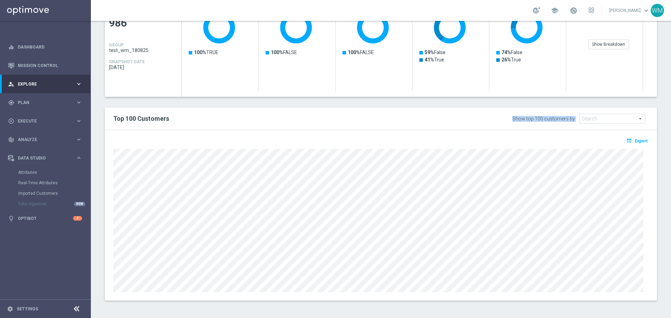
click at [573, 120] on div "Show top 100 customers by Future Value Search arrow_drop_down search" at bounding box center [540, 118] width 228 height 11
click at [573, 120] on div "Show top 100 customers by Future Value Search arrow_drop_down search" at bounding box center [580, 119] width 136 height 10
drag, startPoint x: 573, startPoint y: 120, endPoint x: 499, endPoint y: 114, distance: 74.0
click at [499, 114] on div "Show top 100 customers by Future Value Search arrow_drop_down search" at bounding box center [540, 118] width 228 height 11
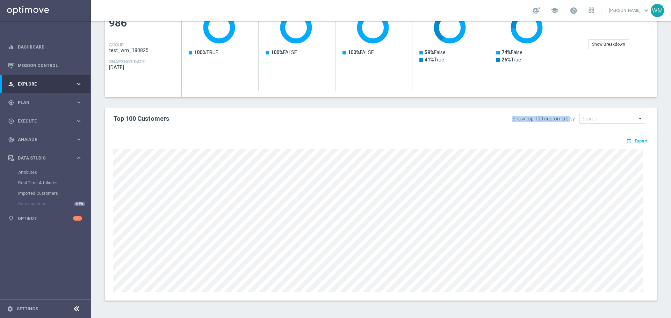
drag, startPoint x: 512, startPoint y: 119, endPoint x: 567, endPoint y: 121, distance: 55.3
click at [567, 121] on div "Show top 100 customers by Future Value Search arrow_drop_down search" at bounding box center [540, 118] width 228 height 11
click at [567, 121] on div "Show top 100 customers by" at bounding box center [543, 119] width 63 height 6
drag, startPoint x: 571, startPoint y: 119, endPoint x: 511, endPoint y: 116, distance: 59.8
click at [512, 116] on div "Show top 100 customers by Future Value Search arrow_drop_down search" at bounding box center [540, 118] width 228 height 11
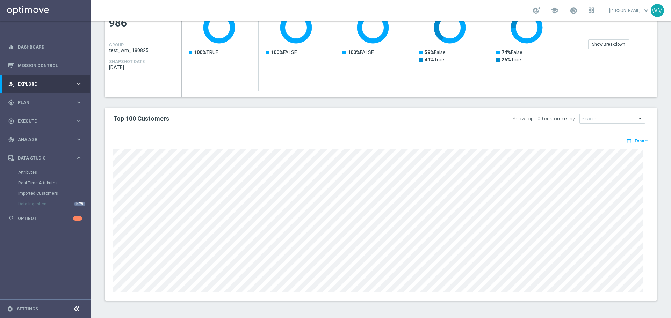
click at [510, 115] on div "Show top 100 customers by Future Value Search arrow_drop_down search" at bounding box center [540, 118] width 228 height 11
drag, startPoint x: 510, startPoint y: 115, endPoint x: 572, endPoint y: 116, distance: 61.9
click at [572, 116] on div "Show top 100 customers by Future Value Search arrow_drop_down search" at bounding box center [540, 118] width 228 height 11
click at [572, 116] on div "Show top 100 customers by" at bounding box center [543, 119] width 63 height 6
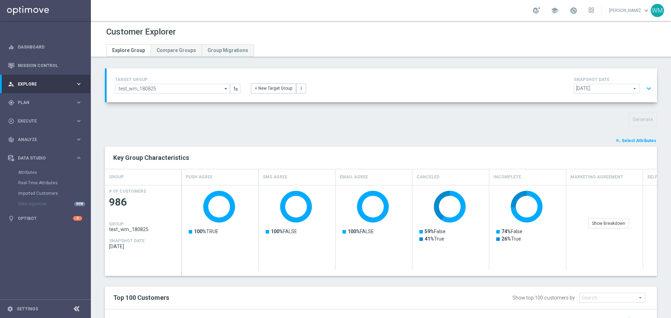
click at [401, 110] on div "TARGET GROUP test_wm_180825 test_wm_180825 arrow_drop_down Show Selected 0 of N…" at bounding box center [381, 280] width 580 height 422
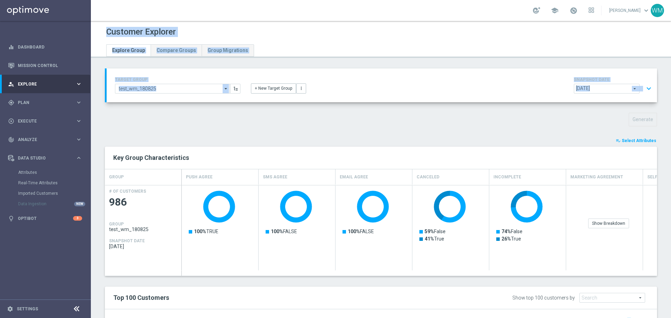
drag, startPoint x: 401, startPoint y: 110, endPoint x: 95, endPoint y: 30, distance: 316.8
click at [95, 30] on div "Customer Explorer Explore Group Compare Groups Group Migrations TARGET GROUP te…" at bounding box center [381, 169] width 580 height 297
click at [95, 30] on div "Customer Explorer Explore Group Compare Groups Group Migrations" at bounding box center [381, 38] width 580 height 26
drag, startPoint x: 95, startPoint y: 30, endPoint x: 489, endPoint y: 146, distance: 411.6
click at [489, 146] on div "Customer Explorer Explore Group Compare Groups Group Migrations TARGET GROUP te…" at bounding box center [381, 169] width 580 height 297
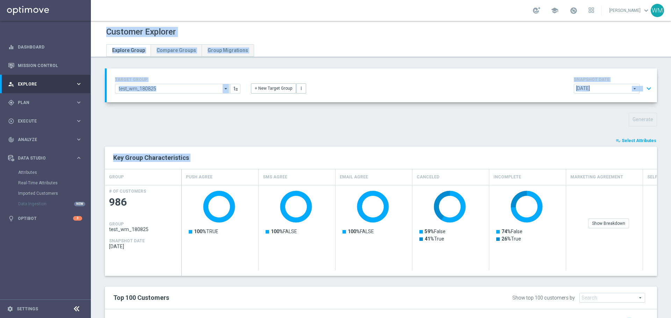
click at [489, 146] on div "playlist_add_check Select Attributes Key Group Characteristics GROUP Push Agree…" at bounding box center [381, 308] width 552 height 343
drag, startPoint x: 661, startPoint y: 166, endPoint x: 108, endPoint y: 40, distance: 567.2
click at [108, 40] on div "Customer Explorer Explore Group Compare Groups Group Migrations TARGET GROUP te…" at bounding box center [381, 169] width 580 height 297
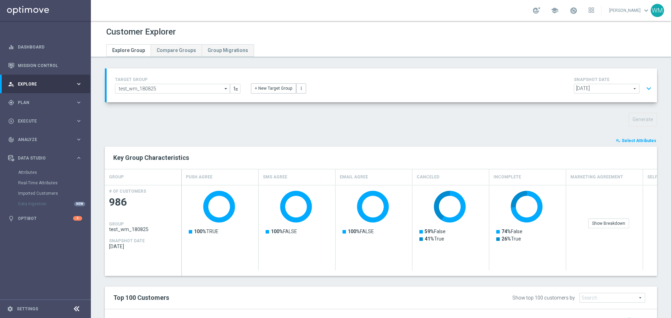
click at [106, 33] on div "Customer Explorer Explore Group Compare Groups Group Migrations" at bounding box center [381, 38] width 580 height 26
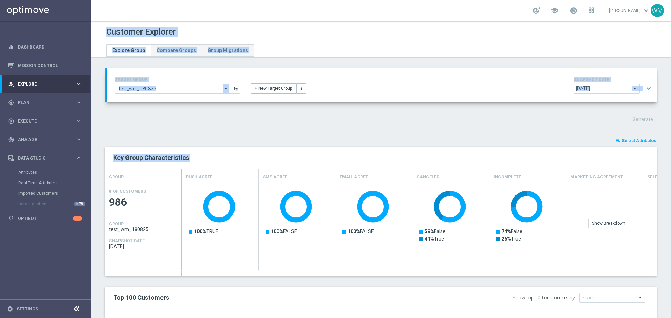
drag, startPoint x: 106, startPoint y: 33, endPoint x: 651, endPoint y: 155, distance: 559.1
click at [651, 155] on div "Customer Explorer Explore Group Compare Groups Group Migrations TARGET GROUP te…" at bounding box center [381, 169] width 580 height 297
click at [653, 156] on div "TARGET GROUP test_wm_180825 test_wm_180825 arrow_drop_down Show Selected 0 of N…" at bounding box center [381, 280] width 580 height 422
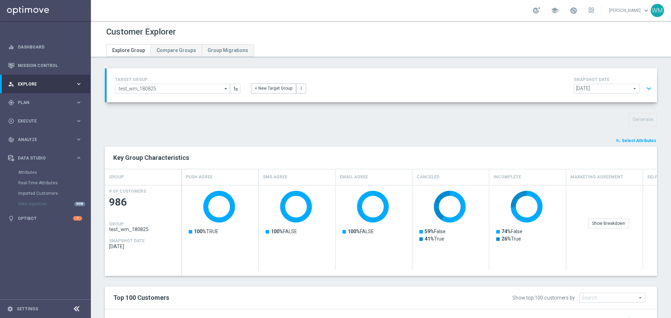
click at [388, 124] on div "Generate" at bounding box center [381, 120] width 563 height 14
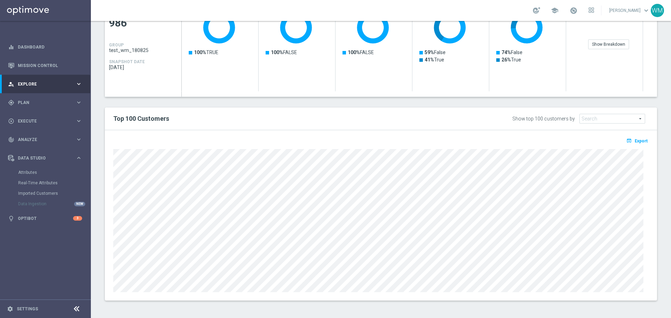
drag, startPoint x: 112, startPoint y: 165, endPoint x: 102, endPoint y: 183, distance: 20.0
click at [102, 183] on div "TARGET GROUP test_wm_180825 test_wm_180825 arrow_drop_down Show Selected 0 of N…" at bounding box center [381, 100] width 580 height 422
click at [141, 173] on div at bounding box center [381, 220] width 546 height 145
click at [105, 174] on div "open_in_browser Export" at bounding box center [381, 215] width 552 height 171
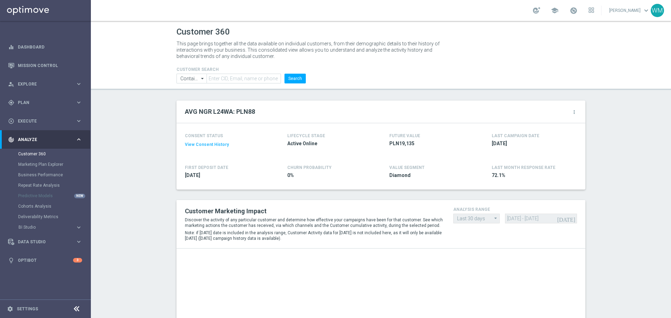
drag, startPoint x: 524, startPoint y: 181, endPoint x: 174, endPoint y: 128, distance: 354.3
click at [177, 128] on div "CONSENT STATUS View Consent History FIRST DEPOSIT DATE [DATE] LIFECYCLE STAGE A…" at bounding box center [381, 156] width 409 height 66
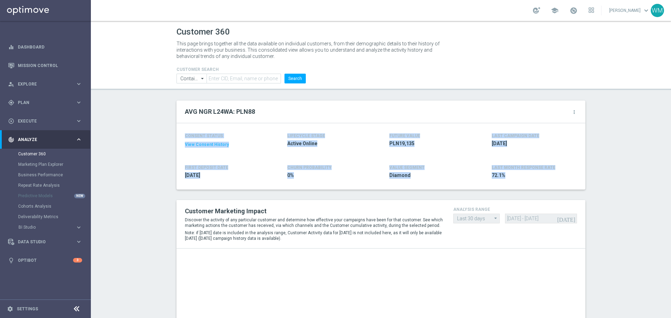
drag, startPoint x: 174, startPoint y: 128, endPoint x: 580, endPoint y: 189, distance: 411.1
click at [580, 189] on div "CONSENT STATUS View Consent History FIRST DEPOSIT DATE [DATE] LIFECYCLE STAGE A…" at bounding box center [381, 156] width 409 height 66
